Goal: Task Accomplishment & Management: Manage account settings

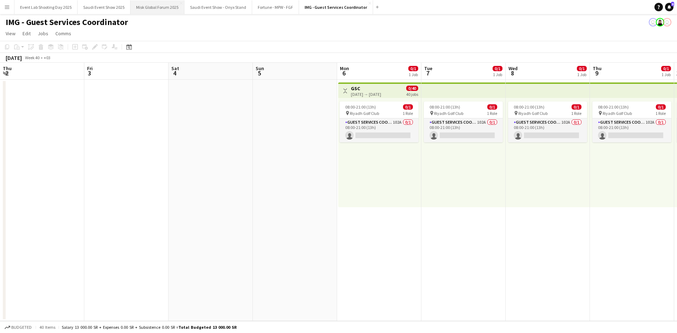
scroll to position [0, 225]
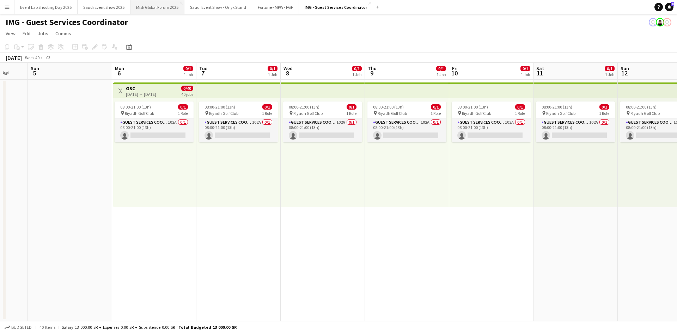
click at [165, 6] on button "Misk Global Forum 2025 Close" at bounding box center [157, 7] width 54 height 14
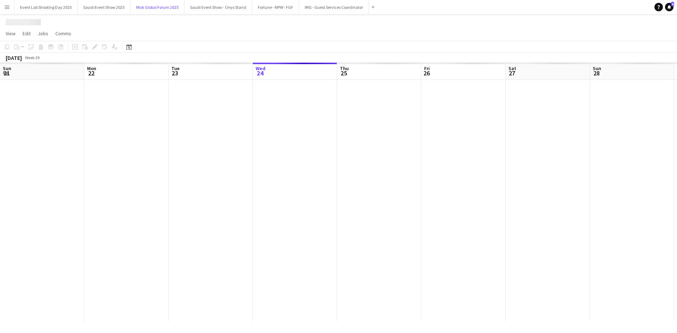
scroll to position [0, 169]
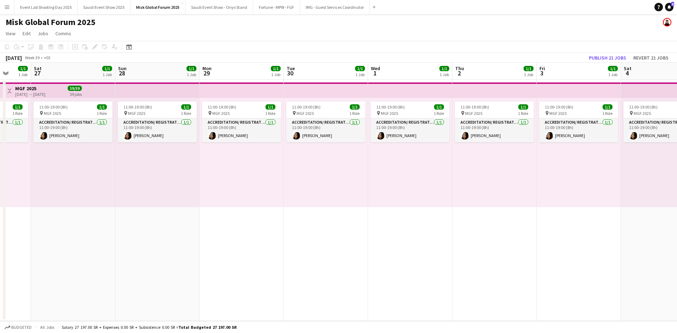
drag, startPoint x: 345, startPoint y: 170, endPoint x: 398, endPoint y: 152, distance: 56.0
click at [105, 180] on app-calendar-viewport "Wed 24 1/1 1 Job Thu 25 1/1 1 Job Fri 26 1/1 1 Job Sat 27 1/1 1 Job Sun 28 1/1 …" at bounding box center [338, 192] width 677 height 258
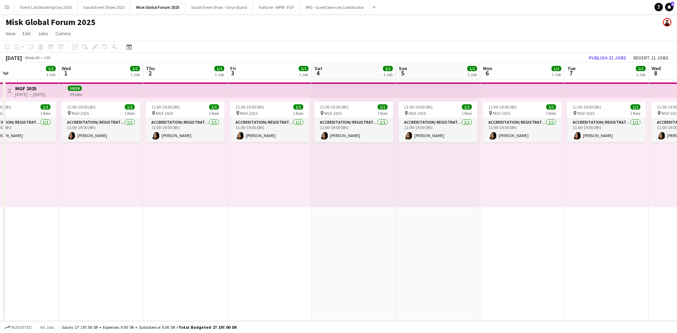
scroll to position [0, 255]
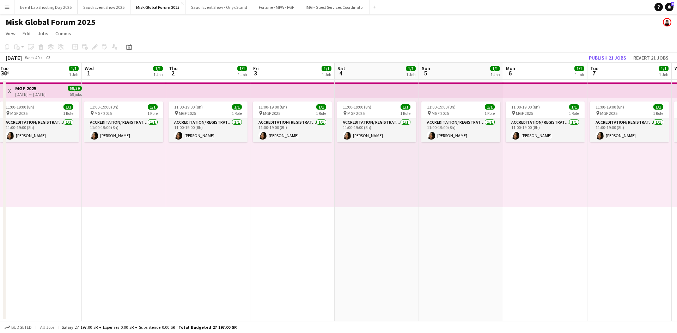
drag, startPoint x: 442, startPoint y: 151, endPoint x: 78, endPoint y: 175, distance: 365.0
click at [73, 173] on app-calendar-viewport "Sat 27 1/1 1 Job Sun 28 1/1 1 Job Mon 29 1/1 1 Job Tue 30 1/1 1 Job Wed 1 1/1 1…" at bounding box center [338, 192] width 677 height 258
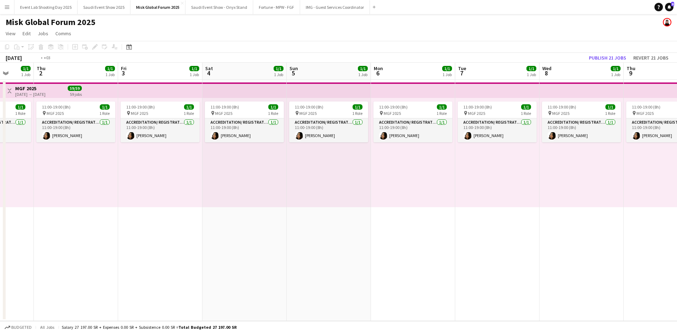
drag, startPoint x: 522, startPoint y: 167, endPoint x: 137, endPoint y: 191, distance: 385.7
click at [137, 191] on app-calendar-viewport "Mon 29 1/1 1 Job Tue 30 1/1 1 Job Wed 1 1/1 1 Job Thu 2 1/1 1 Job Fri 3 1/1 1 J…" at bounding box center [338, 192] width 677 height 258
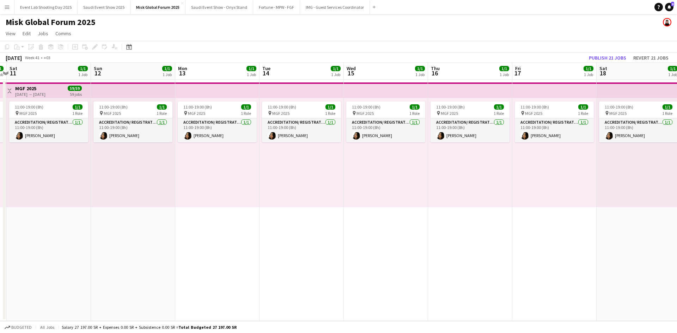
drag, startPoint x: 486, startPoint y: 171, endPoint x: 531, endPoint y: 180, distance: 46.0
click at [129, 216] on app-calendar-viewport "Wed 8 1/1 1 Job Thu 9 1/1 1 Job Fri 10 1/1 1 Job Sat 11 1/1 1 Job Sun 12 1/1 1 …" at bounding box center [338, 192] width 677 height 258
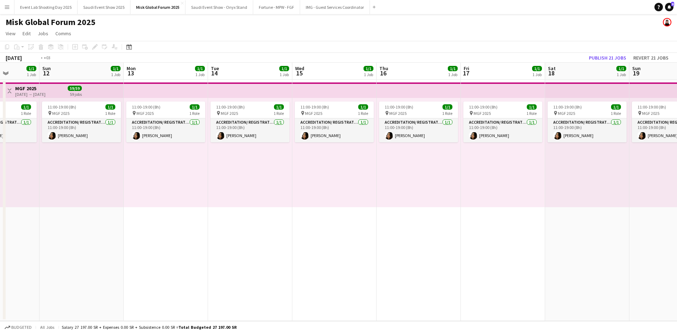
drag, startPoint x: 484, startPoint y: 180, endPoint x: 168, endPoint y: 196, distance: 316.6
click at [165, 195] on app-calendar-viewport "Wed 8 1/1 1 Job Thu 9 1/1 1 Job Fri 10 1/1 1 Job Sat 11 1/1 1 Job Sun 12 1/1 1 …" at bounding box center [338, 192] width 677 height 258
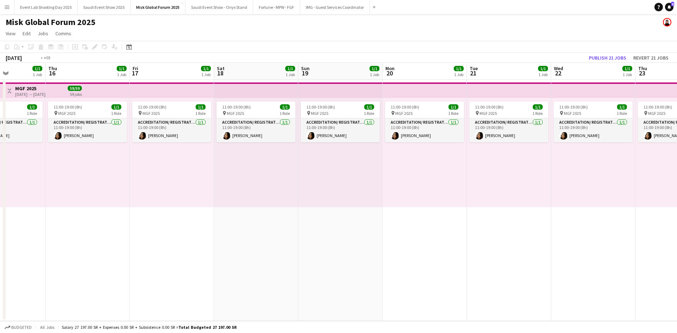
drag, startPoint x: 570, startPoint y: 165, endPoint x: 177, endPoint y: 180, distance: 393.7
click at [177, 180] on app-calendar-viewport "Sun 12 1/1 1 Job Mon 13 1/1 1 Job Tue 14 1/1 1 Job Wed 15 1/1 1 Job Thu 16 1/1 …" at bounding box center [338, 192] width 677 height 258
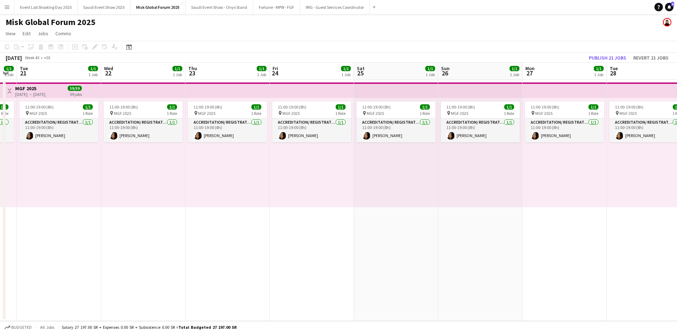
drag, startPoint x: 573, startPoint y: 148, endPoint x: 237, endPoint y: 171, distance: 337.5
click at [230, 169] on app-calendar-viewport "Sat 18 1/1 1 Job Sun 19 1/1 1 Job Mon 20 1/1 1 Job Tue 21 1/1 1 Job Wed 22 1/1 …" at bounding box center [338, 192] width 677 height 258
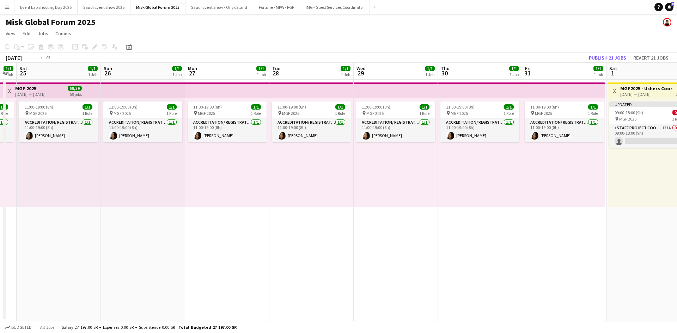
scroll to position [0, 244]
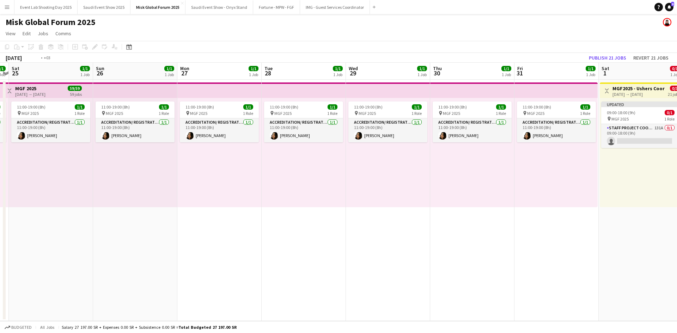
click at [201, 190] on app-calendar-viewport "Wed 22 1/1 1 Job Thu 23 1/1 1 Job Fri 24 1/1 1 Job Sat 25 1/1 1 Job Sun 26 1/1 …" at bounding box center [338, 192] width 677 height 258
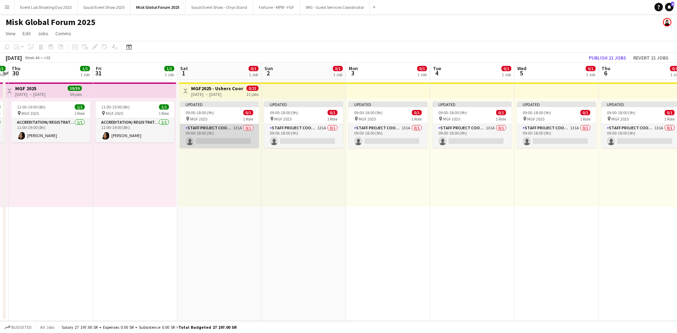
click at [209, 135] on app-card-role "Staff Project Coordinator 131A 0/1 09:00-18:00 (9h) single-neutral-actions" at bounding box center [219, 136] width 79 height 24
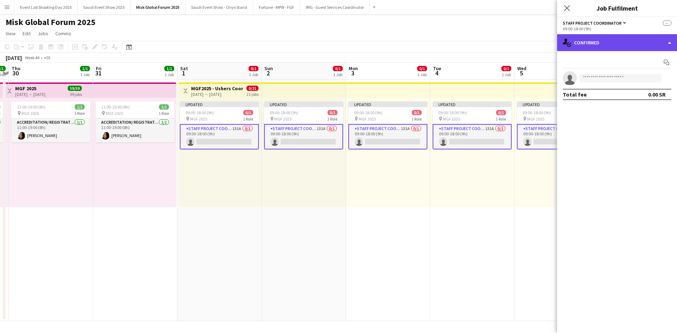
click at [587, 42] on div "single-neutral-actions-check-2 Confirmed" at bounding box center [617, 42] width 120 height 17
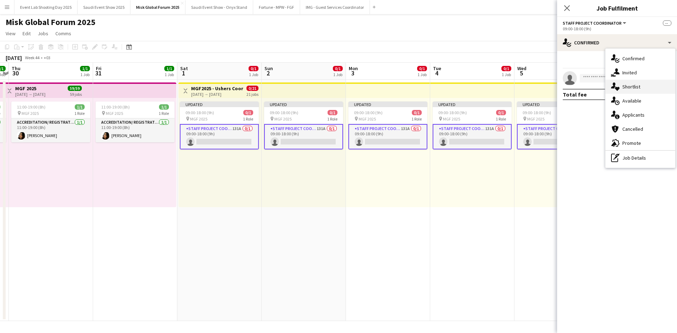
click at [625, 87] on span "Shortlist" at bounding box center [631, 87] width 18 height 6
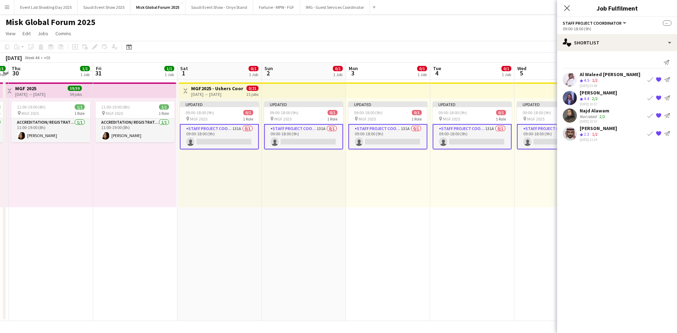
click at [567, 112] on app-user-avatar at bounding box center [570, 116] width 14 height 14
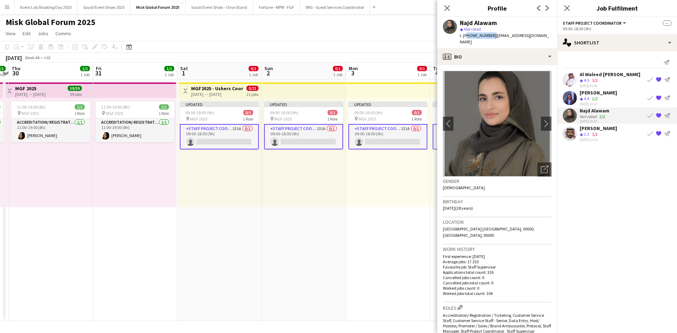
drag, startPoint x: 490, startPoint y: 36, endPoint x: 464, endPoint y: 35, distance: 26.1
click at [464, 35] on span "t. +966533391223" at bounding box center [478, 35] width 37 height 5
copy span "966533391223"
click at [581, 96] on div "Maram Ahmed" at bounding box center [598, 93] width 37 height 6
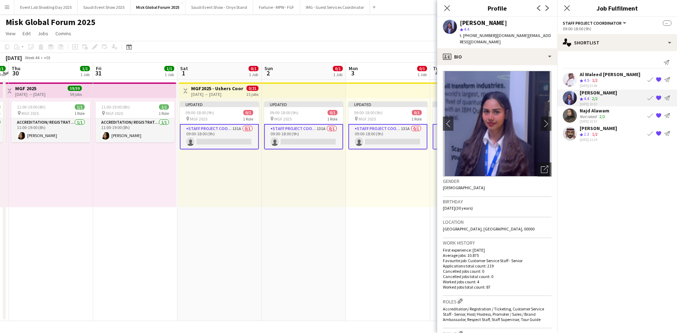
drag, startPoint x: 495, startPoint y: 35, endPoint x: 503, endPoint y: 41, distance: 10.2
click at [503, 41] on div "t. +9660540208186 | m.maramahmed.mm@gmail.com" at bounding box center [506, 38] width 92 height 13
copy span "m.maramahmed.mm@gmail.com"
click at [569, 11] on icon "Close pop-in" at bounding box center [566, 8] width 7 height 7
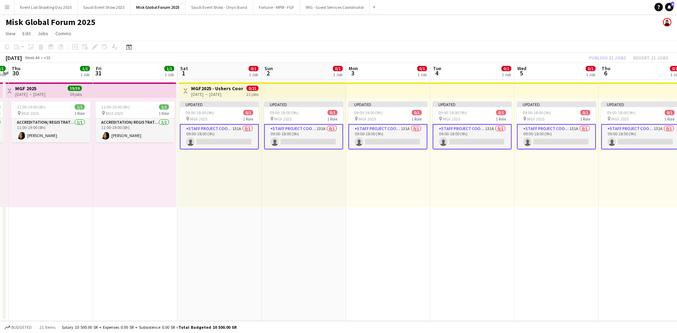
click at [222, 134] on app-card-role "Staff Project Coordinator 131A 0/1 09:00-18:00 (9h) single-neutral-actions" at bounding box center [219, 136] width 79 height 25
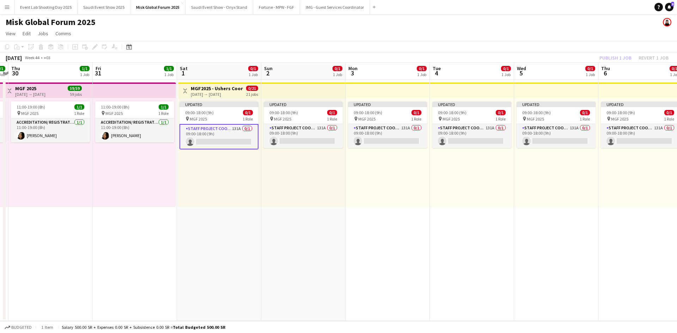
click at [219, 128] on app-card-role "Staff Project Coordinator 131A 0/1 09:00-18:00 (9h) single-neutral-actions" at bounding box center [218, 136] width 79 height 25
click at [211, 117] on div "pin MGF 2025 1 Role" at bounding box center [218, 119] width 79 height 6
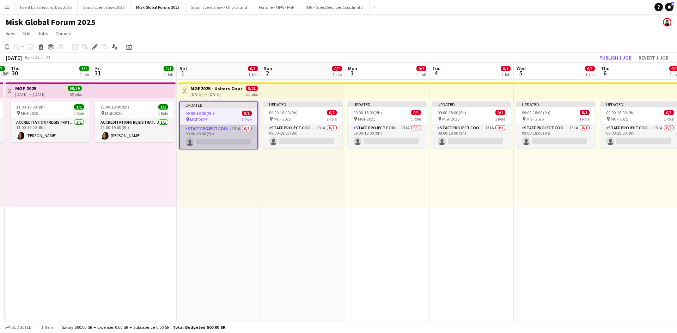
click at [211, 130] on app-card-role "Staff Project Coordinator 131A 0/1 09:00-18:00 (9h) single-neutral-actions" at bounding box center [219, 137] width 78 height 24
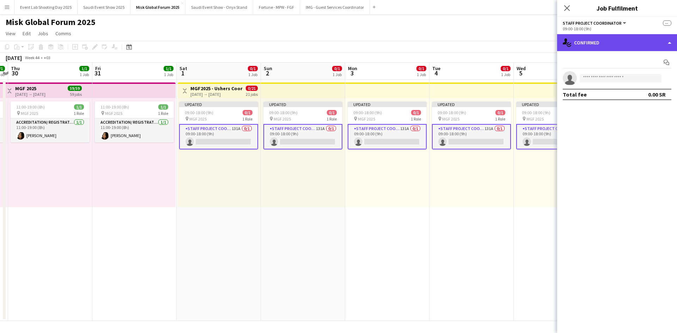
click at [591, 38] on div "single-neutral-actions-check-2 Confirmed" at bounding box center [617, 42] width 120 height 17
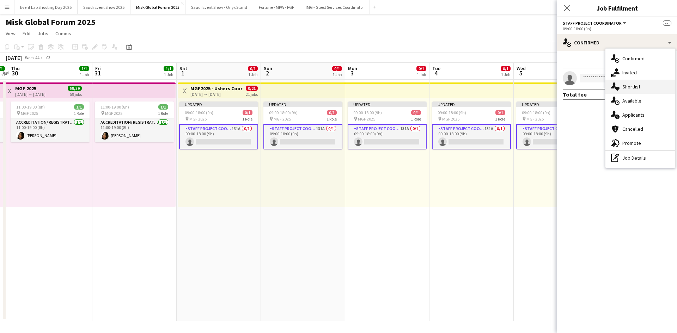
click at [620, 88] on div "single-neutral-actions-heart Shortlist" at bounding box center [640, 87] width 70 height 14
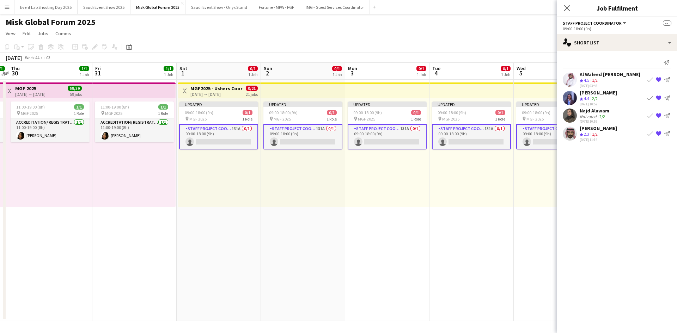
click at [567, 77] on app-user-avatar at bounding box center [570, 80] width 14 height 14
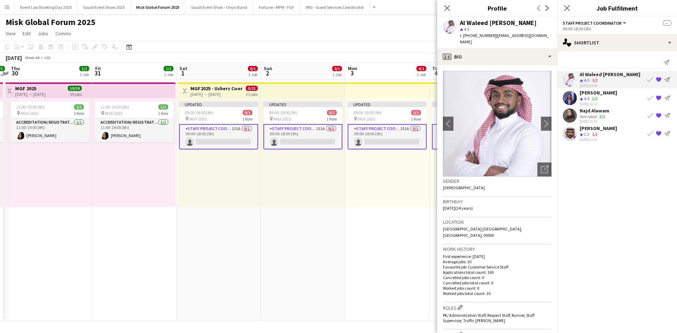
drag, startPoint x: 492, startPoint y: 36, endPoint x: 547, endPoint y: 39, distance: 54.8
click at [547, 39] on div "Al Waleed Osama star 4.5 t. +966551521128 | waleedosama57@gmail.com" at bounding box center [497, 32] width 120 height 31
copy span "waleedosama57@gmail.com"
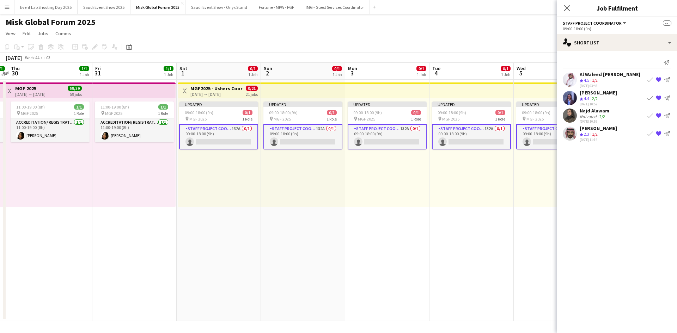
click at [580, 114] on div "Najd Alawam" at bounding box center [595, 111] width 30 height 6
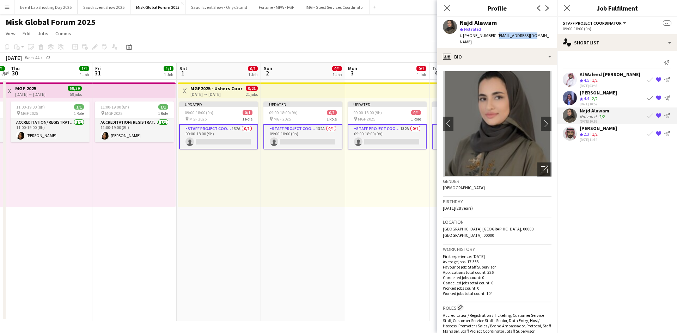
drag, startPoint x: 493, startPoint y: 36, endPoint x: 531, endPoint y: 38, distance: 37.8
click at [531, 38] on div "Najd Alawam star Not rated t. +966533391223 | najdjas@gmail.com" at bounding box center [497, 32] width 120 height 31
copy span "najdjas@gmail.com"
click at [570, 6] on icon "Close pop-in" at bounding box center [566, 8] width 7 height 7
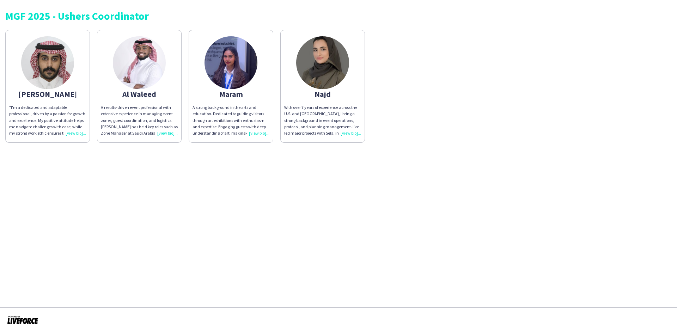
click at [75, 132] on div ""I'm a dedicated and adaptable professional, driven by a passion for growth and…" at bounding box center [47, 120] width 77 height 32
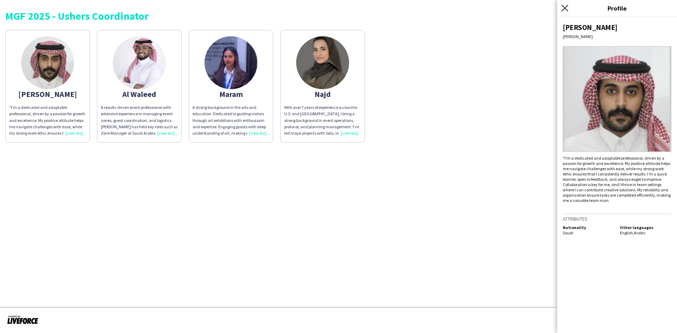
click at [566, 7] on icon at bounding box center [564, 8] width 7 height 7
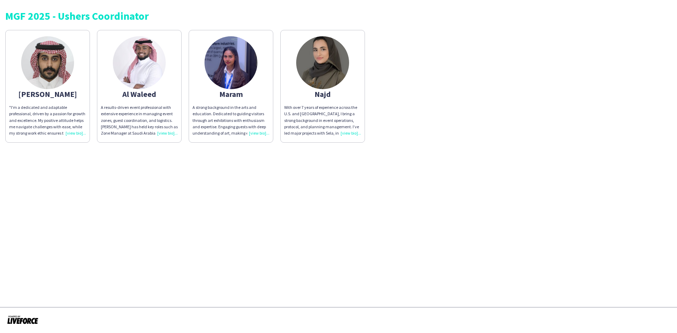
click at [68, 134] on div ""I'm a dedicated and adaptable professional, driven by a passion for growth and…" at bounding box center [47, 120] width 77 height 32
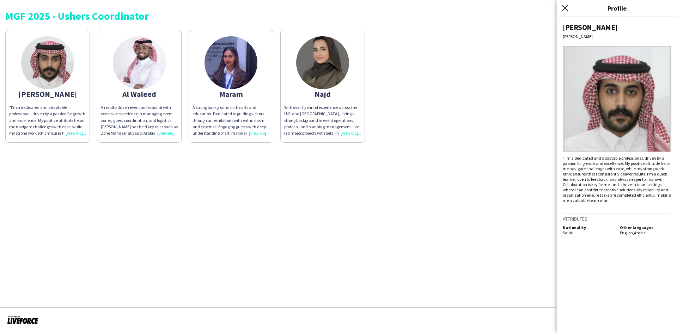
click at [566, 5] on icon "Close pop-in" at bounding box center [564, 8] width 7 height 7
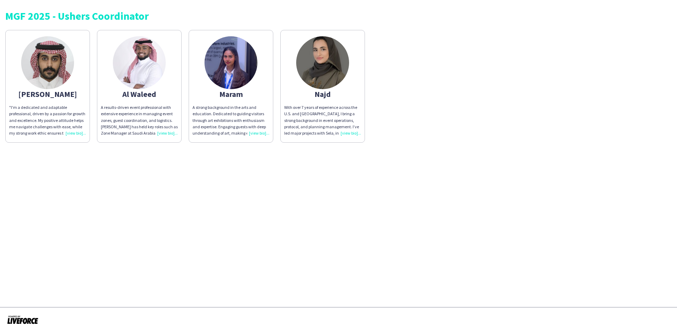
click at [167, 135] on div "A results-driven event professional with extensive experience in managing event…" at bounding box center [139, 120] width 77 height 32
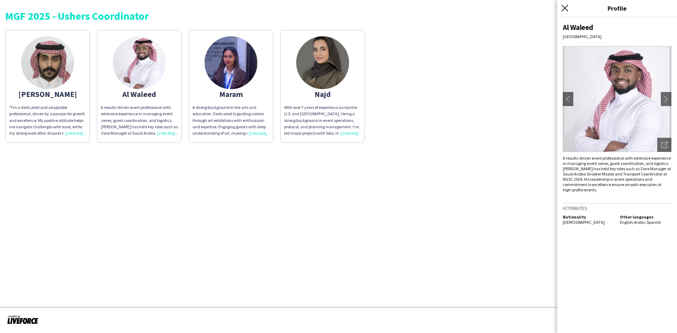
click at [562, 7] on icon "Close pop-in" at bounding box center [564, 8] width 7 height 7
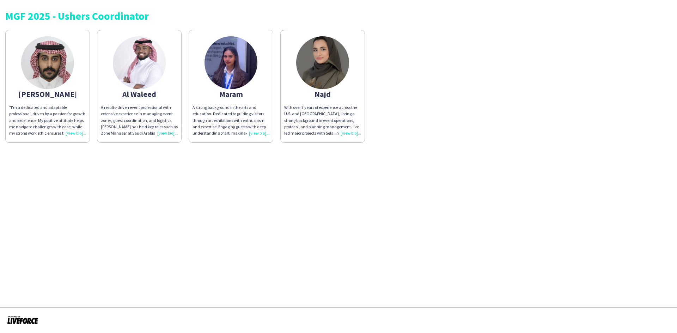
click at [258, 135] on div "A strong background in the arts and education. Dedicated to guiding visitors th…" at bounding box center [230, 120] width 77 height 32
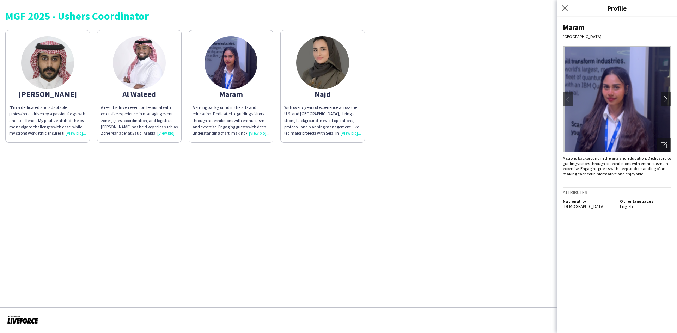
click at [355, 134] on div "With over 7 years of experience across the U.S. and [GEOGRAPHIC_DATA], I bring …" at bounding box center [322, 120] width 77 height 32
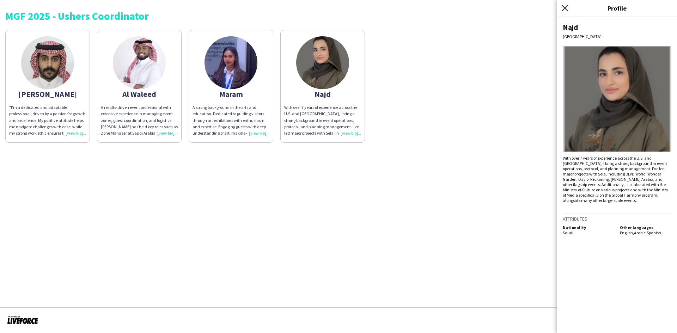
click at [568, 8] on icon "Close pop-in" at bounding box center [564, 8] width 7 height 7
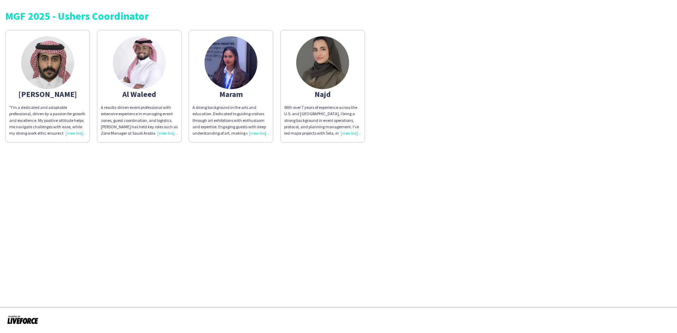
click at [345, 133] on div "With over 7 years of experience across the U.S. and [GEOGRAPHIC_DATA], I bring …" at bounding box center [322, 120] width 77 height 32
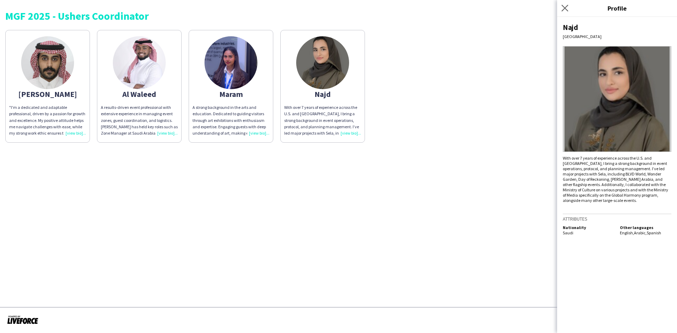
click at [568, 8] on icon "Close pop-in" at bounding box center [564, 8] width 7 height 7
